Goal: Information Seeking & Learning: Learn about a topic

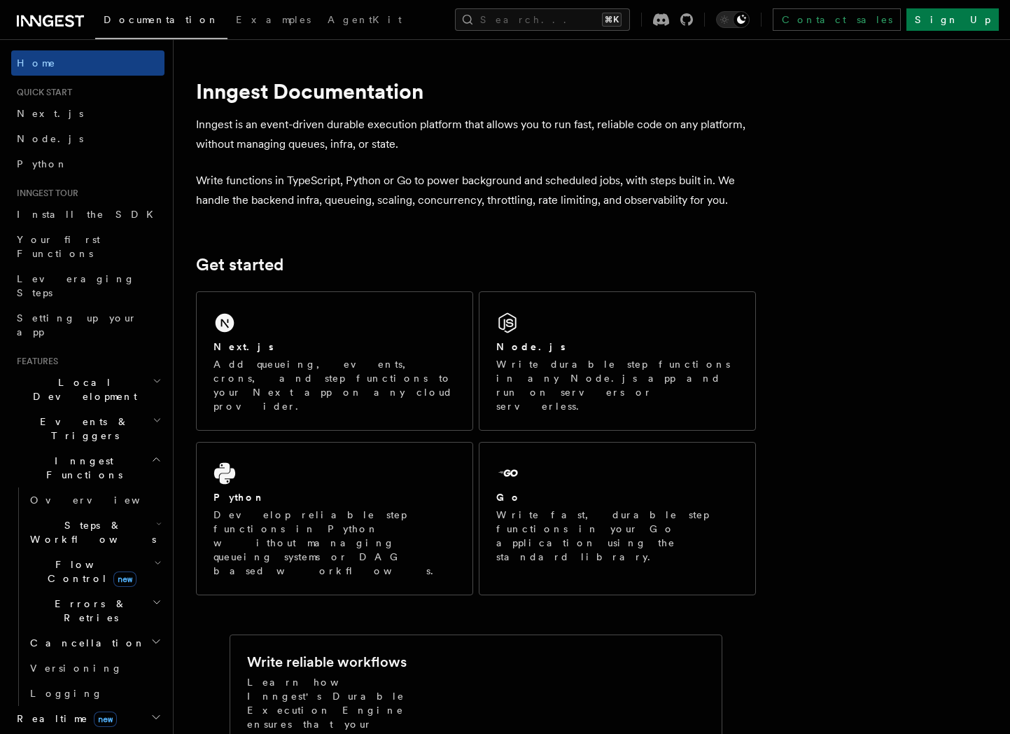
click at [585, 25] on button "Search... ⌘K" at bounding box center [542, 19] width 175 height 22
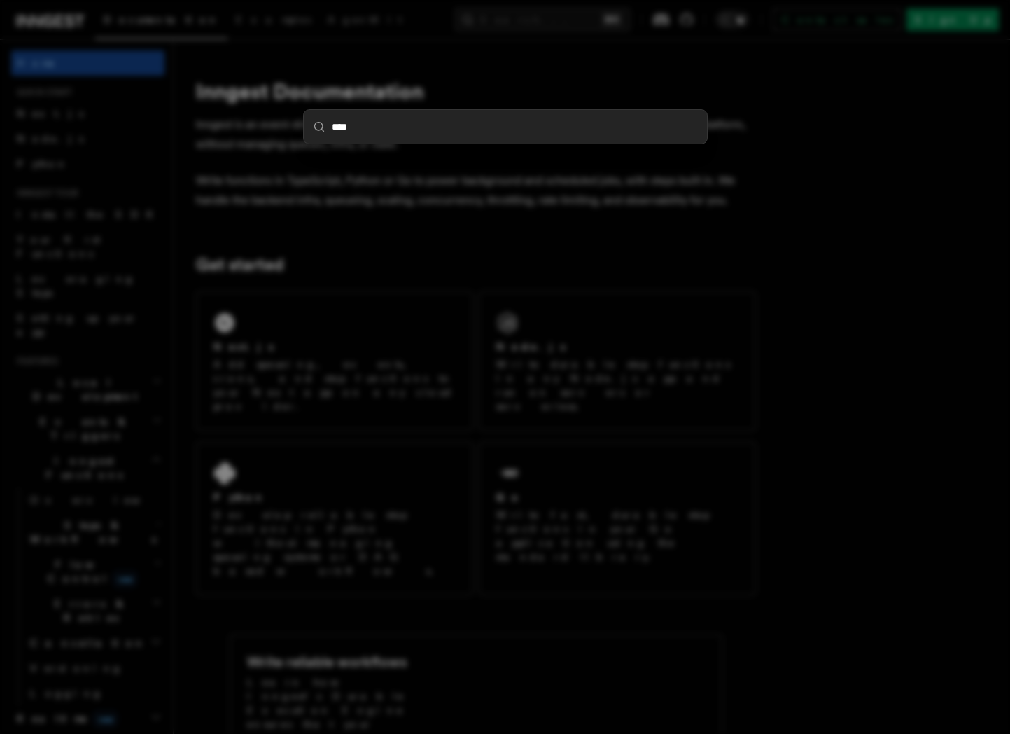
type input "*****"
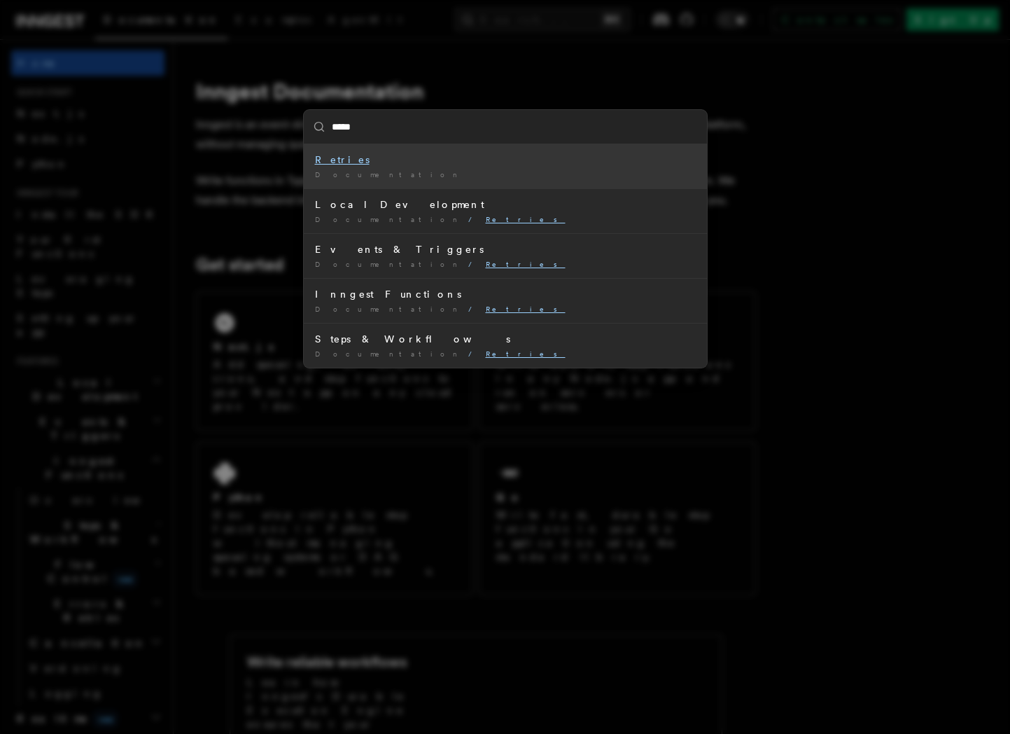
click at [346, 154] on div "Retries" at bounding box center [505, 160] width 381 height 14
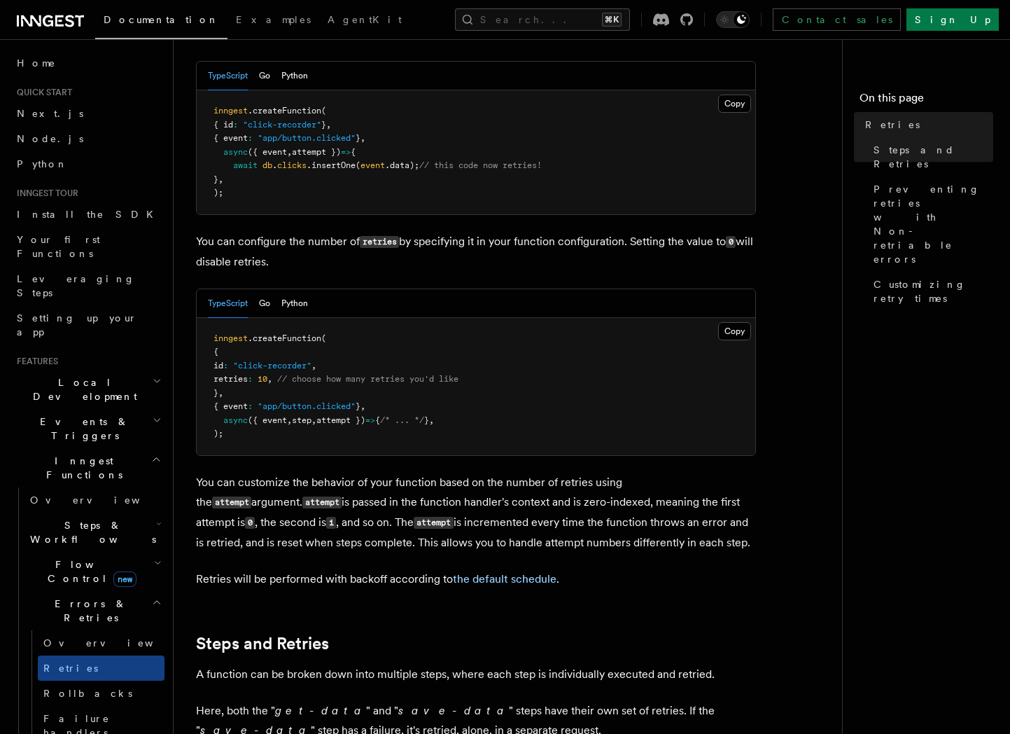
scroll to position [179, 0]
click at [537, 357] on pre "inngest .createFunction ( { id : "click-recorder" , retries : 10 , // choose ho…" at bounding box center [476, 387] width 559 height 137
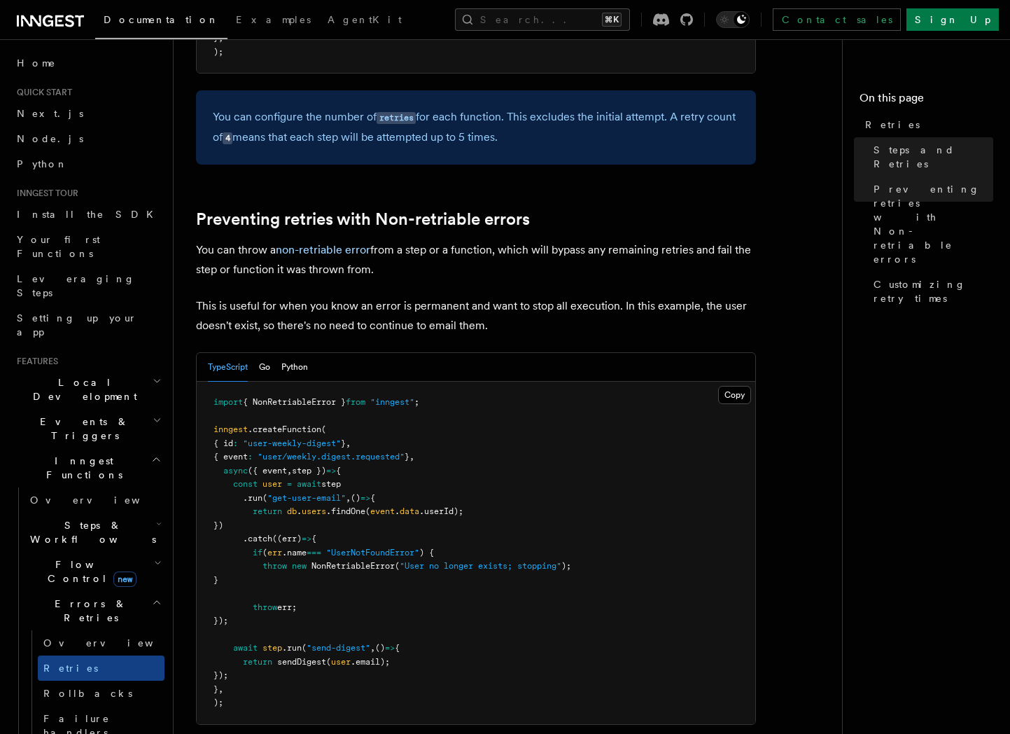
scroll to position [1129, 0]
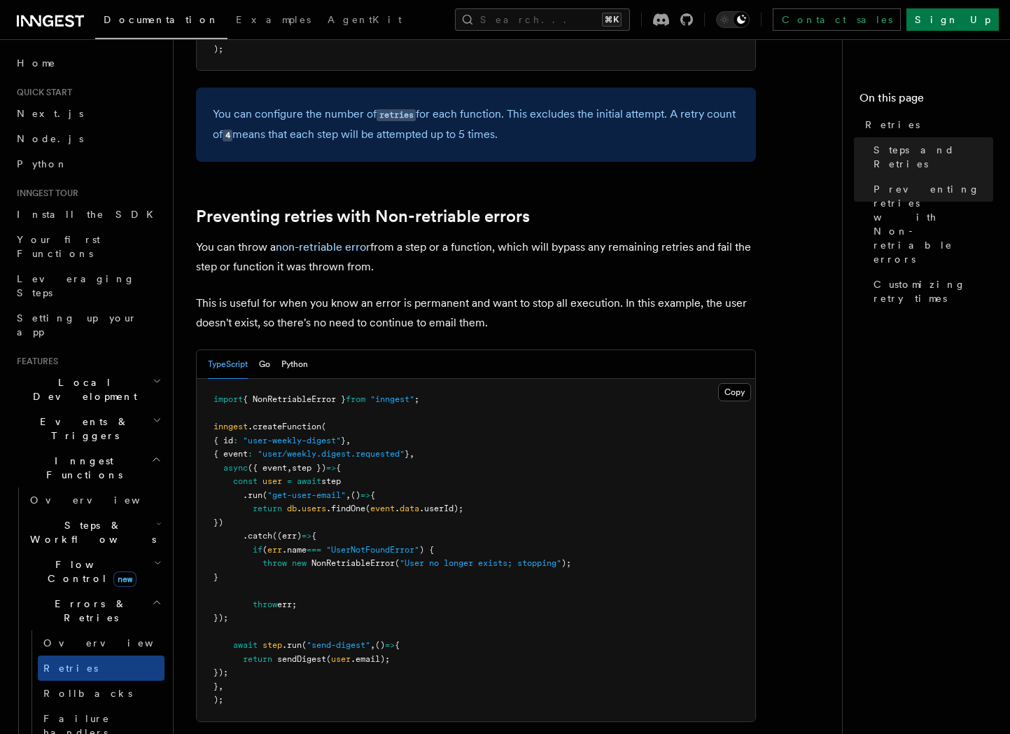
click at [519, 407] on pre "import { NonRetriableError } from "inngest" ; inngest .createFunction ( { id : …" at bounding box center [476, 550] width 559 height 342
click at [529, 307] on p "This is useful for when you know an error is permanent and want to stop all exe…" at bounding box center [476, 312] width 560 height 39
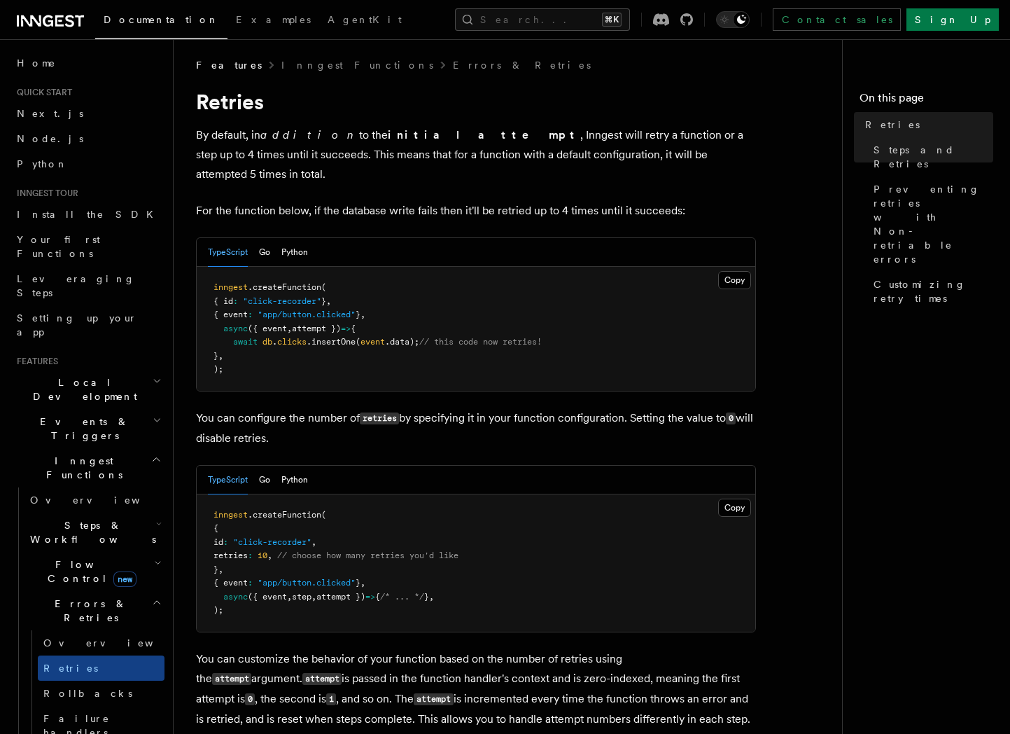
scroll to position [3, 0]
